Goal: Task Accomplishment & Management: Manage account settings

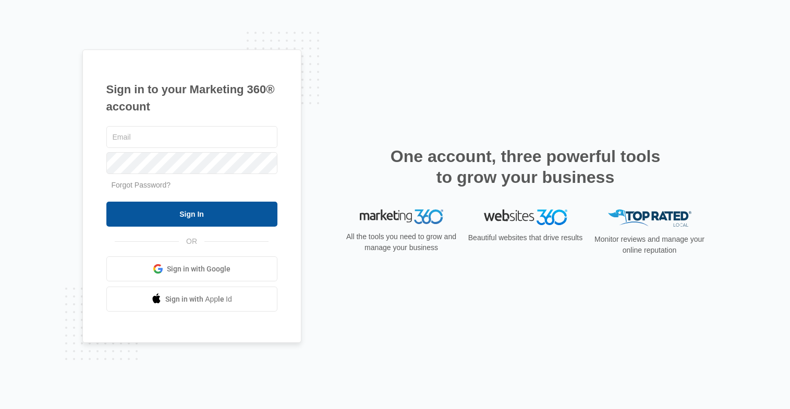
type input "[EMAIL_ADDRESS][DOMAIN_NAME]"
click at [163, 205] on input "Sign In" at bounding box center [191, 214] width 171 height 25
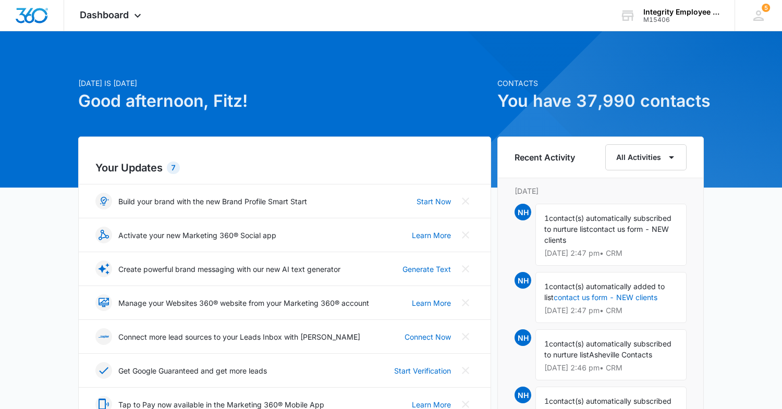
drag, startPoint x: 126, startPoint y: 27, endPoint x: 130, endPoint y: 22, distance: 7.0
click at [129, 22] on div "Dashboard Apps Reputation Websites Forms CRM Email Social Shop Payments POS Con…" at bounding box center [111, 15] width 95 height 31
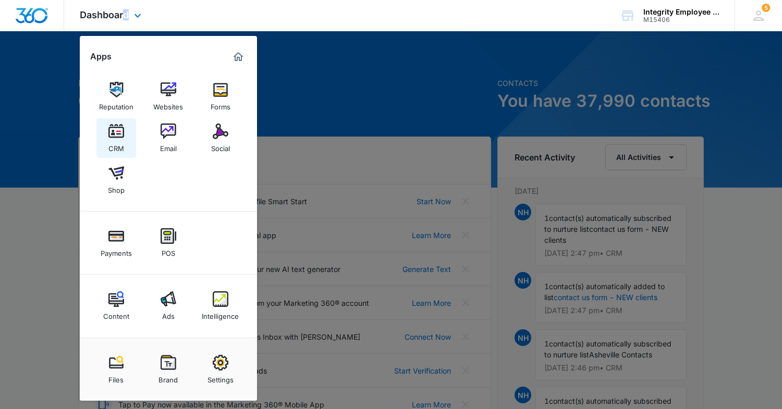
click at [127, 131] on link "CRM" at bounding box center [116, 138] width 40 height 40
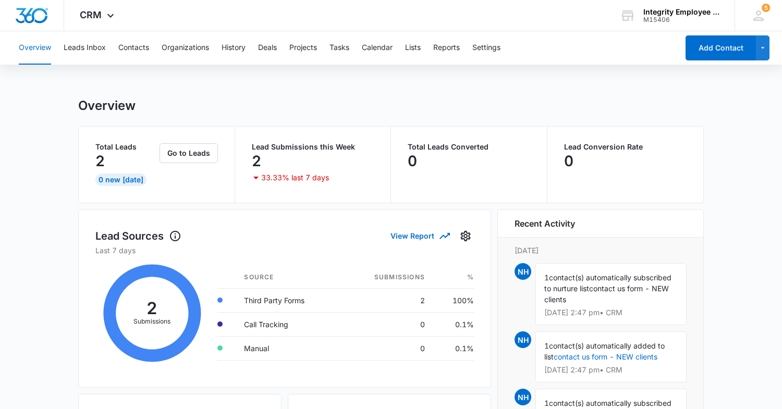
click at [357, 45] on div "Overview Leads Inbox Contacts Organizations History Deals Projects Tasks Calend…" at bounding box center [346, 47] width 666 height 33
click at [345, 47] on button "Tasks" at bounding box center [339, 47] width 20 height 33
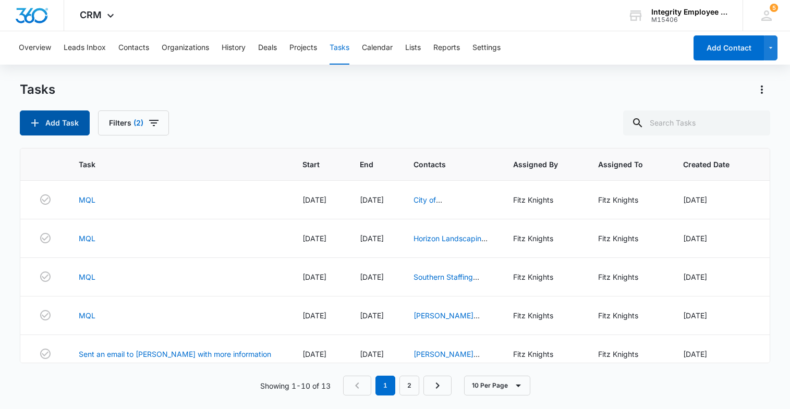
click at [63, 129] on button "Add Task" at bounding box center [55, 123] width 70 height 25
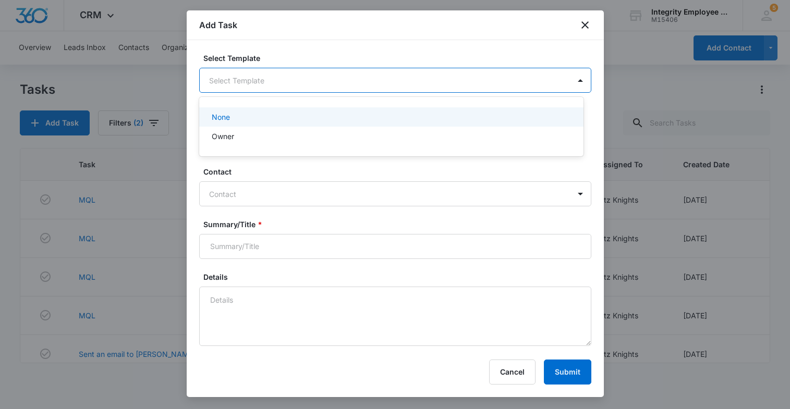
click at [275, 77] on body "CRM Apps Reputation Websites Forms CRM Email Social Shop Payments POS Content A…" at bounding box center [395, 204] width 790 height 409
click at [275, 77] on div at bounding box center [395, 204] width 790 height 409
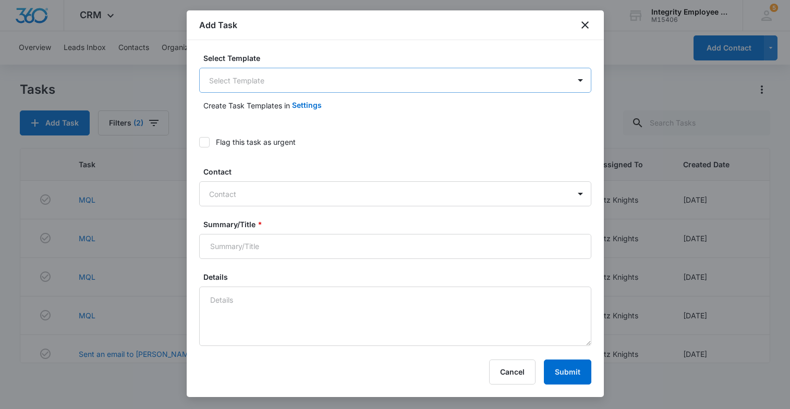
click at [275, 77] on body "CRM Apps Reputation Websites Forms CRM Email Social Shop Payments POS Content A…" at bounding box center [395, 204] width 790 height 409
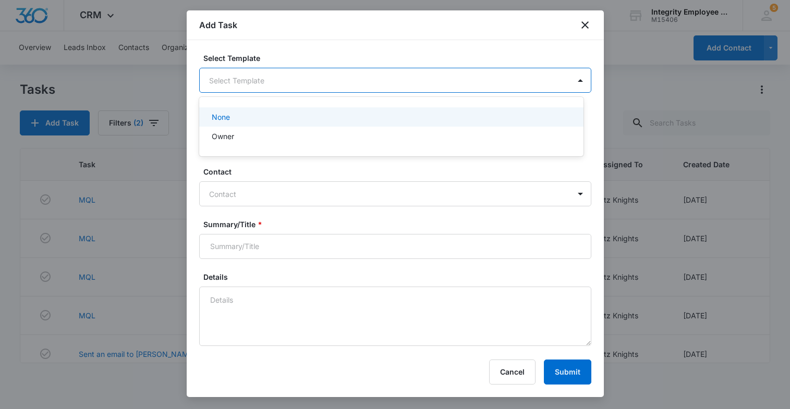
click at [275, 77] on div at bounding box center [395, 204] width 790 height 409
click at [247, 80] on body "CRM Apps Reputation Websites Forms CRM Email Social Shop Payments POS Content A…" at bounding box center [395, 204] width 790 height 409
click at [250, 132] on div "Owner" at bounding box center [390, 136] width 357 height 11
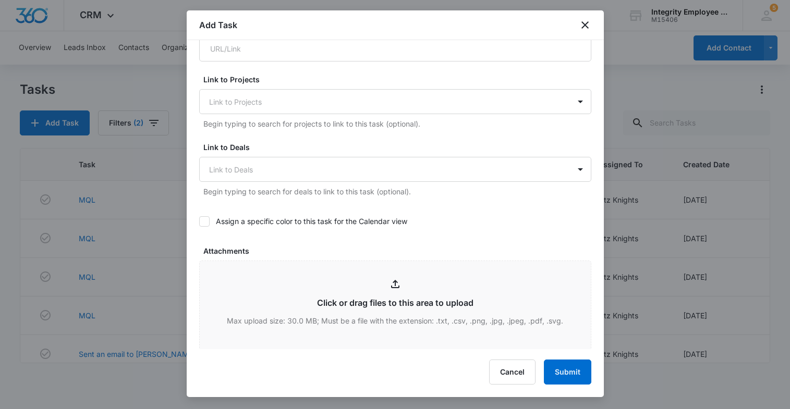
scroll to position [365, 0]
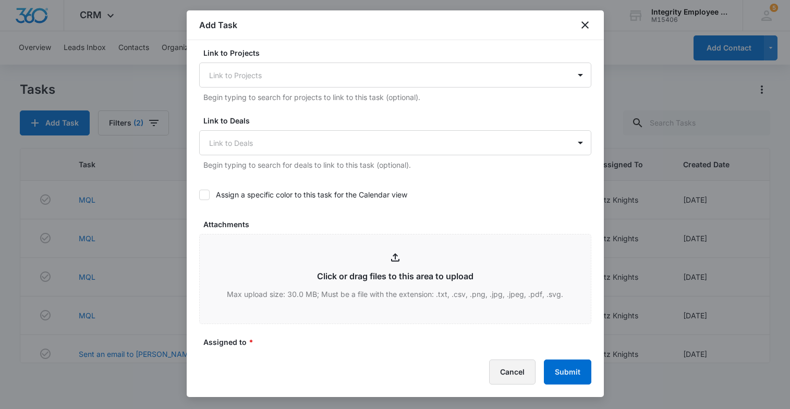
click at [512, 374] on button "Cancel" at bounding box center [512, 372] width 46 height 25
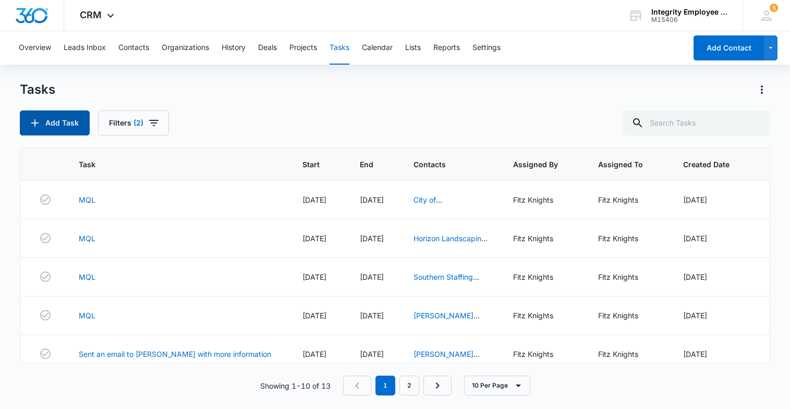
click at [71, 119] on button "Add Task" at bounding box center [55, 123] width 70 height 25
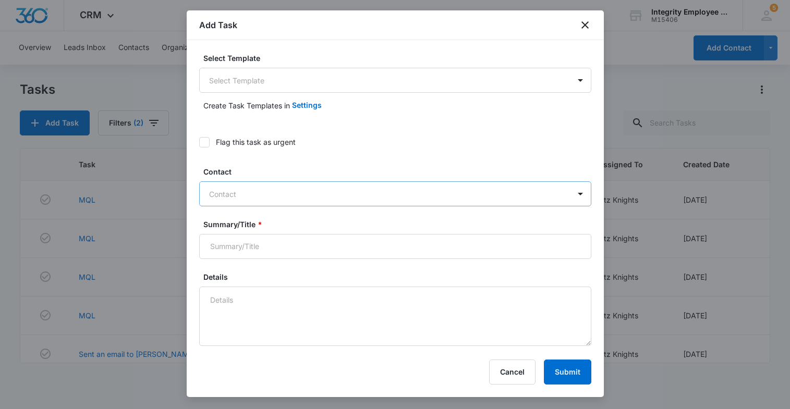
click at [287, 190] on div at bounding box center [389, 194] width 360 height 13
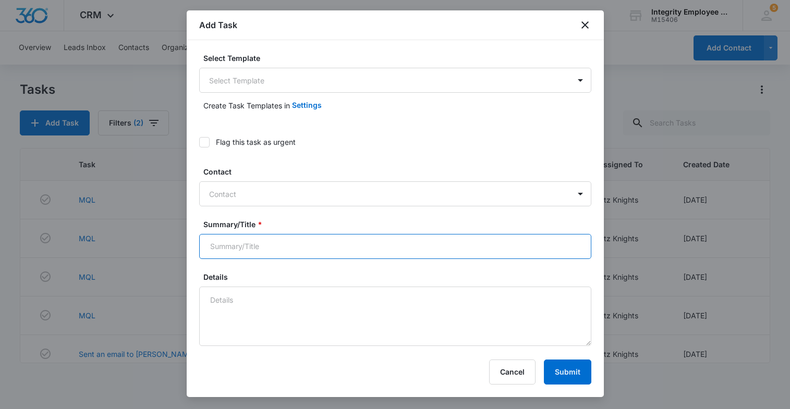
click at [304, 250] on input "Summary/Title *" at bounding box center [395, 246] width 392 height 25
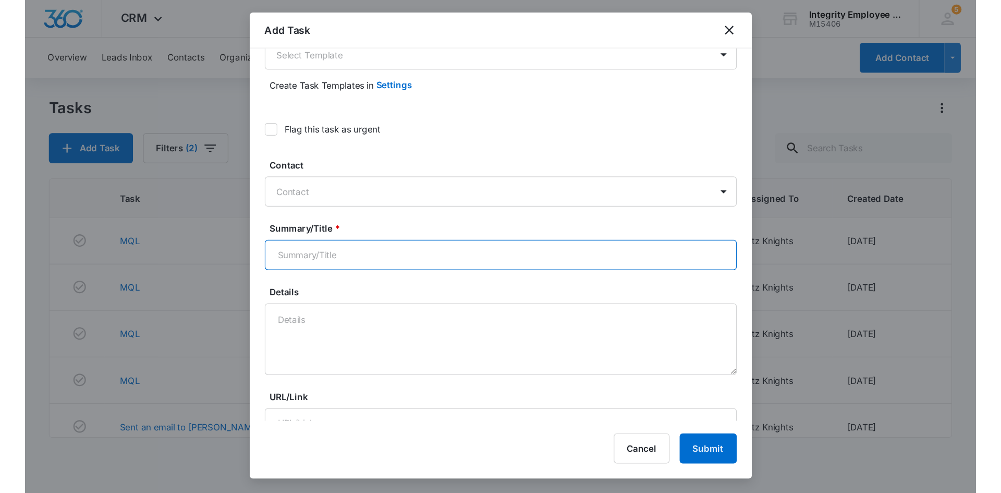
scroll to position [0, 0]
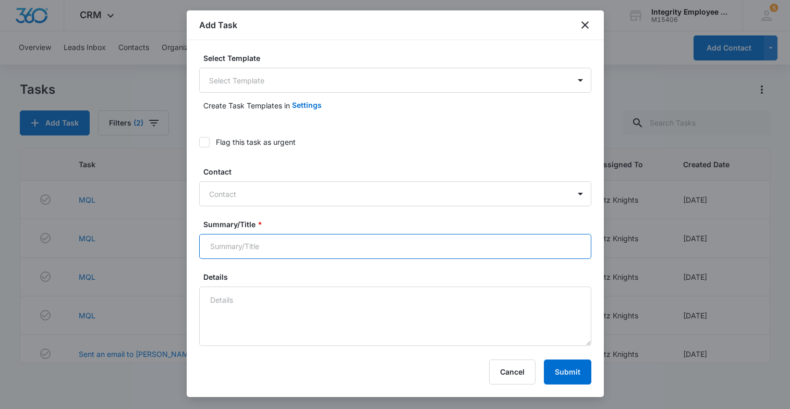
click at [288, 258] on input "Summary/Title *" at bounding box center [395, 246] width 392 height 25
type input "R"
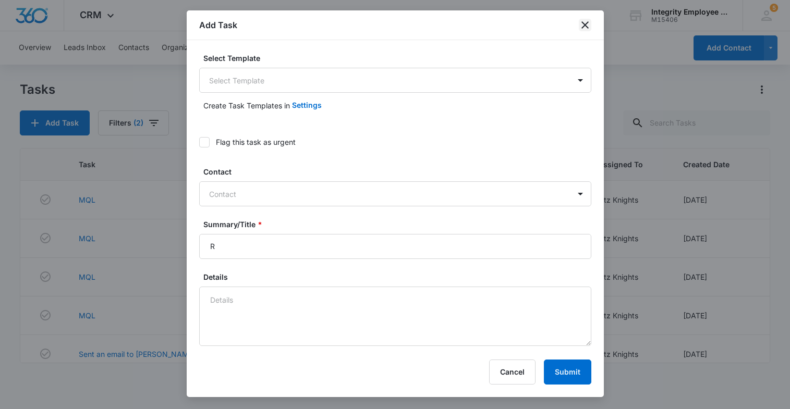
click at [583, 29] on icon "close" at bounding box center [585, 25] width 13 height 13
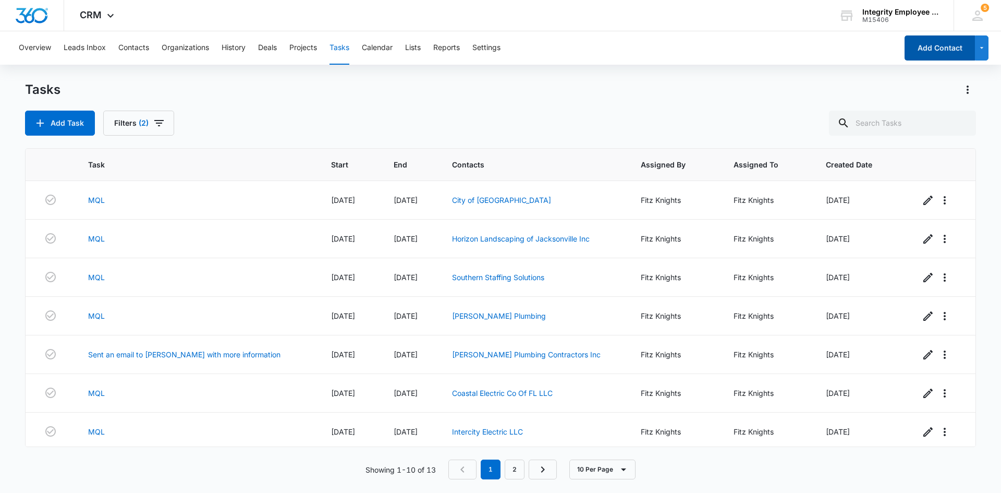
click at [789, 53] on button "Add Contact" at bounding box center [940, 47] width 70 height 25
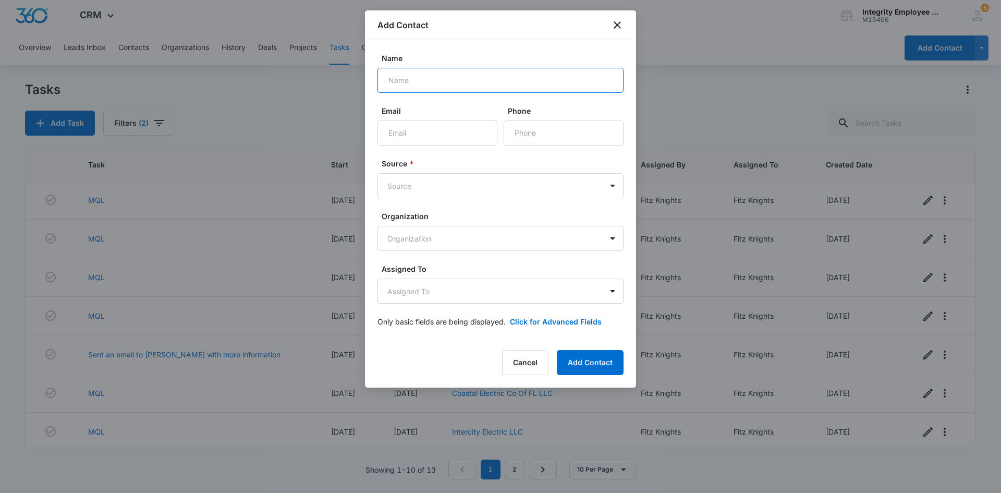
click at [471, 80] on input "Name" at bounding box center [500, 80] width 246 height 25
click at [525, 368] on button "Cancel" at bounding box center [525, 362] width 46 height 25
